Goal: Transaction & Acquisition: Purchase product/service

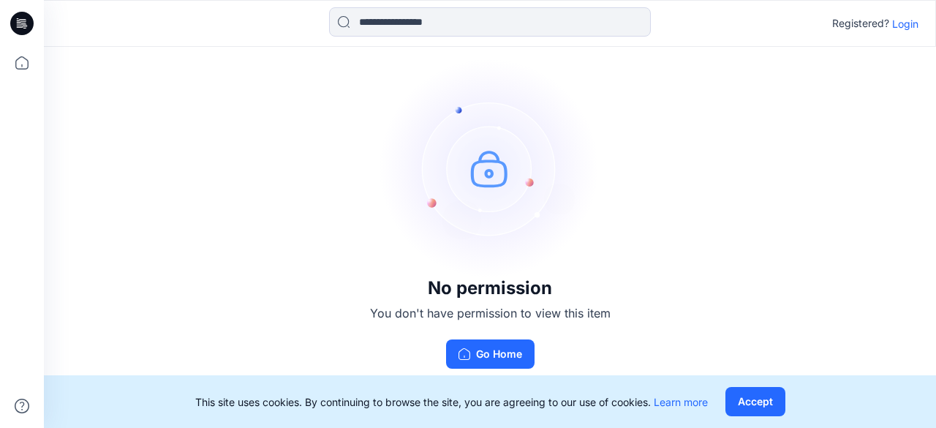
click at [905, 28] on p "Login" at bounding box center [905, 23] width 26 height 15
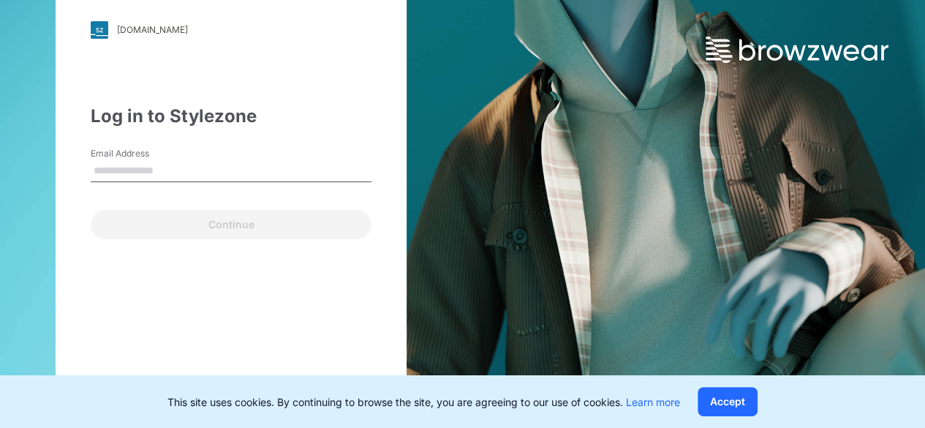
type input "**********"
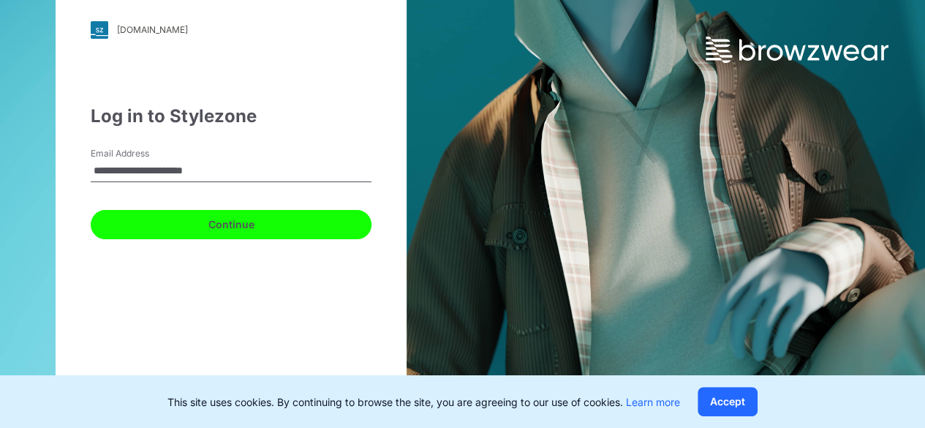
click at [194, 216] on button "Continue" at bounding box center [231, 224] width 281 height 29
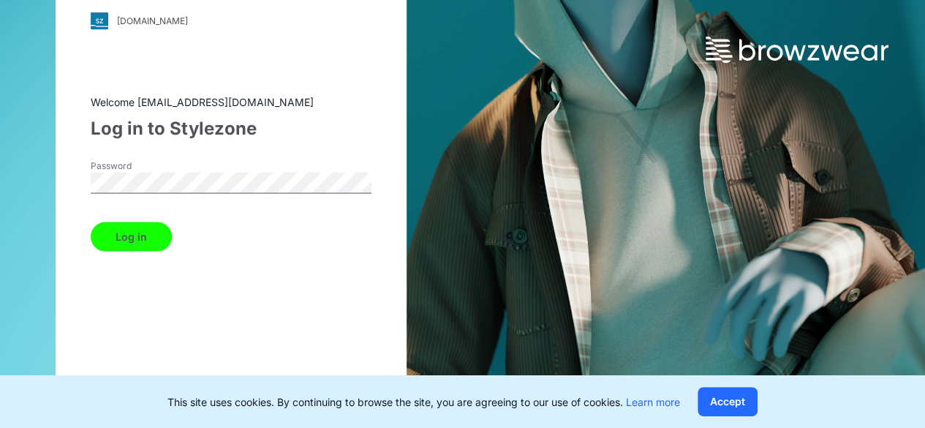
click at [142, 233] on button "Log in" at bounding box center [131, 235] width 81 height 29
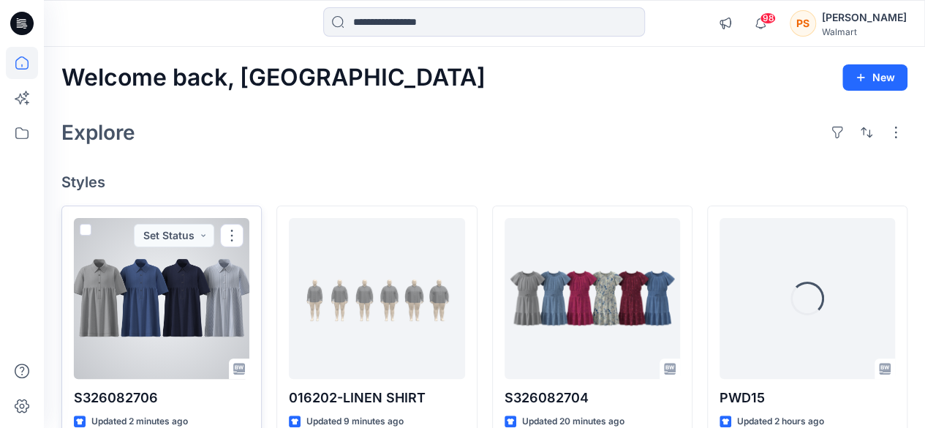
click at [95, 283] on div at bounding box center [161, 298] width 175 height 161
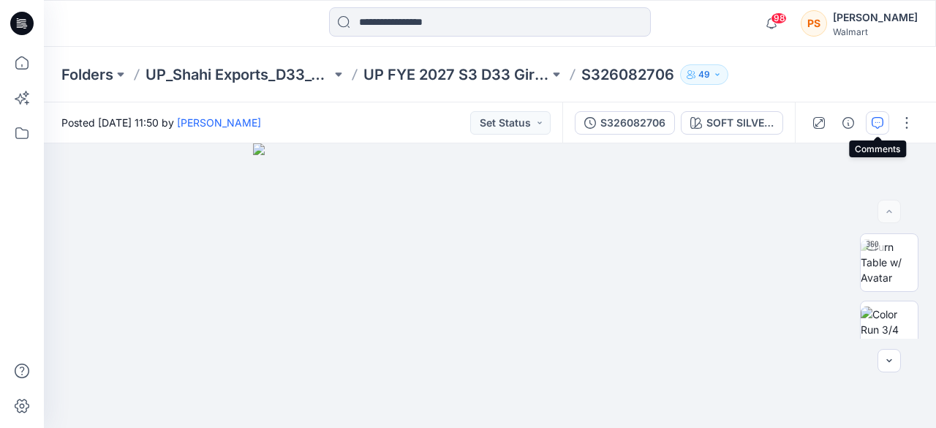
click at [876, 120] on icon "button" at bounding box center [877, 123] width 12 height 12
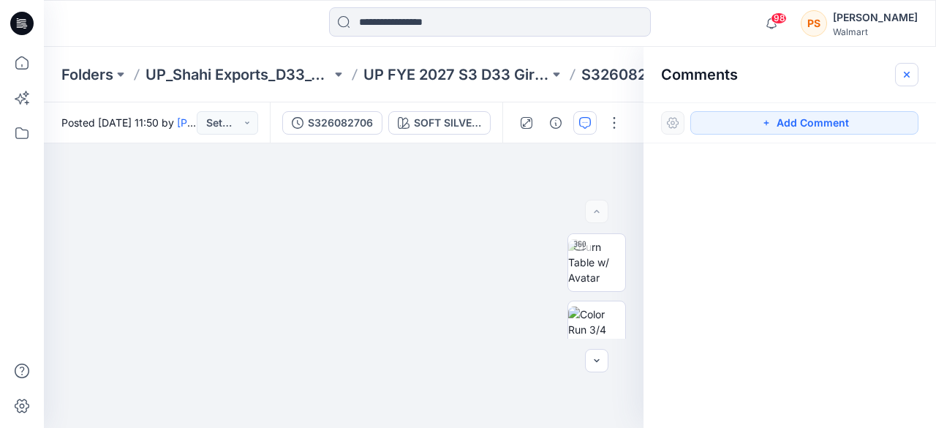
click at [911, 72] on icon "button" at bounding box center [907, 75] width 12 height 12
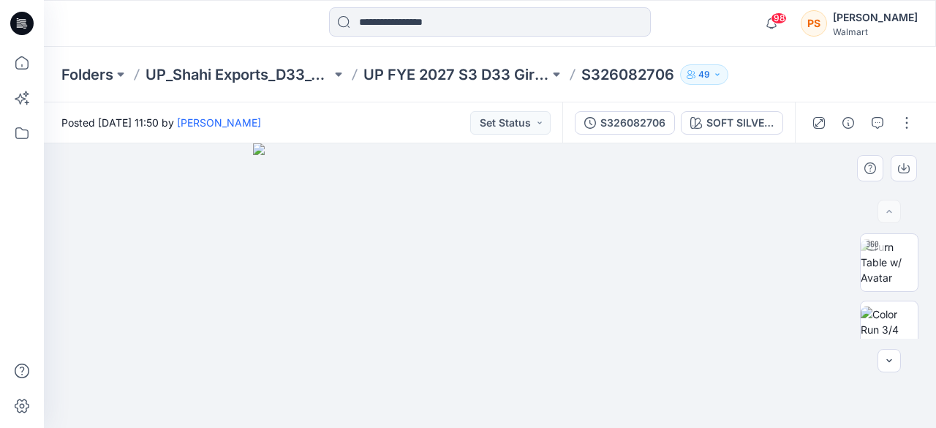
click at [743, 241] on div at bounding box center [490, 285] width 892 height 284
click at [655, 258] on img at bounding box center [490, 285] width 474 height 284
click at [882, 331] on img at bounding box center [888, 329] width 57 height 46
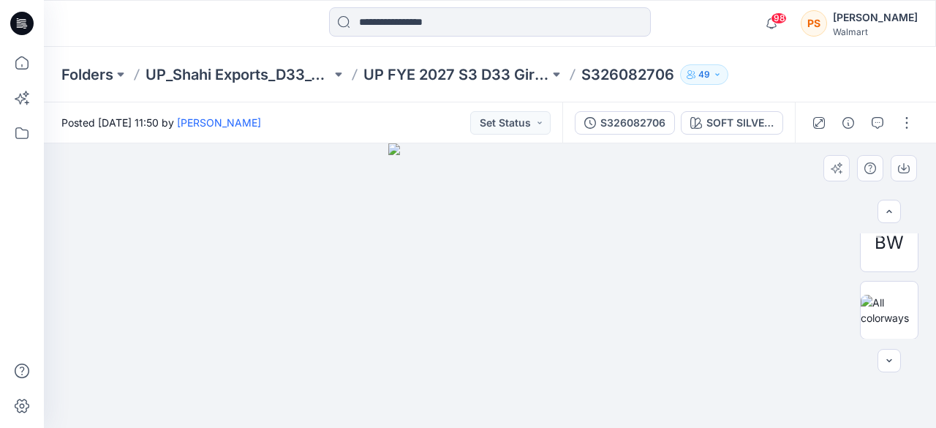
click at [483, 229] on img at bounding box center [489, 285] width 203 height 284
